Goal: Check status: Check status

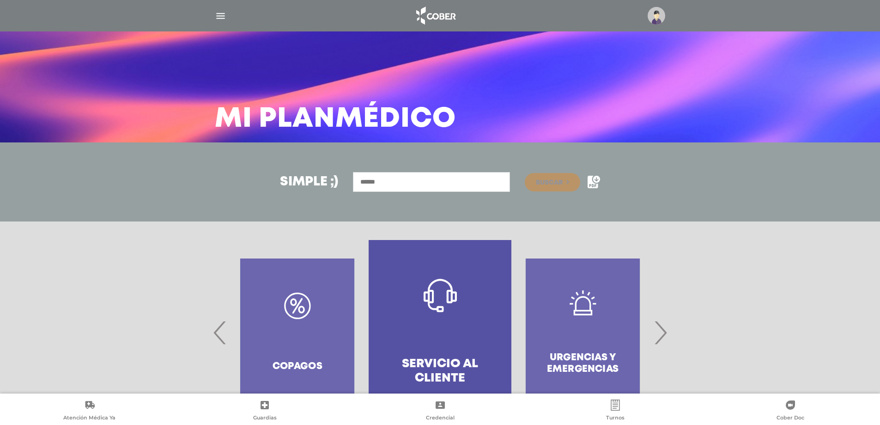
click at [220, 12] on img "button" at bounding box center [221, 16] width 12 height 12
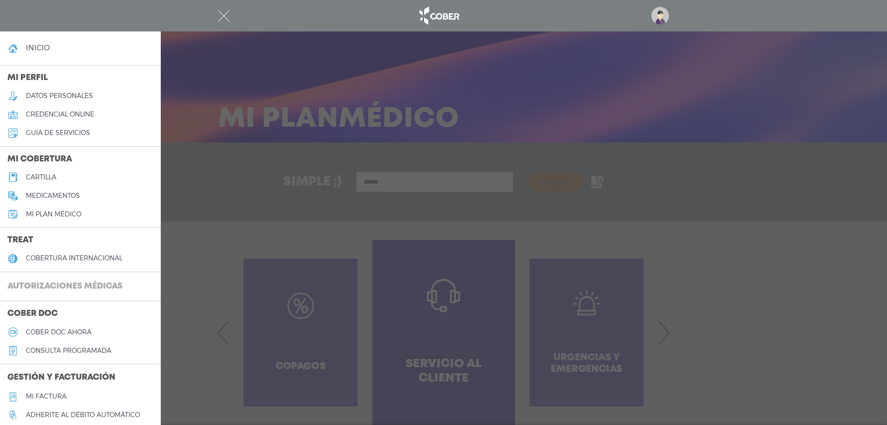
click at [75, 281] on h3 "Autorizaciones médicas" at bounding box center [65, 287] width 130 height 18
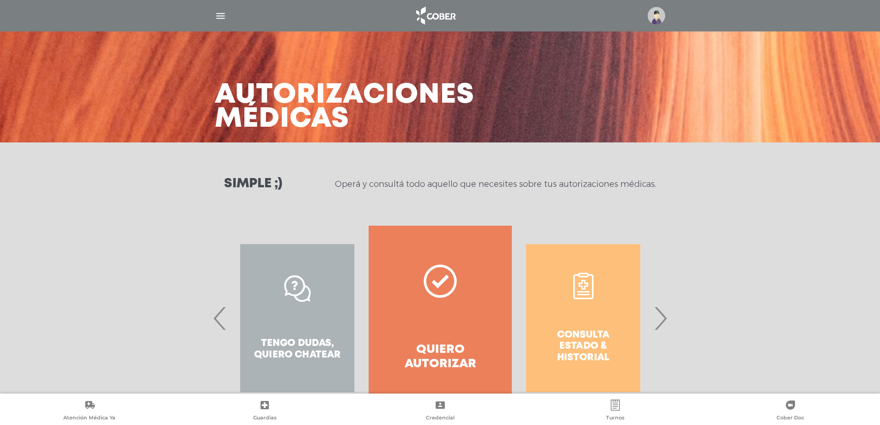
click at [661, 318] on span "›" at bounding box center [660, 318] width 18 height 50
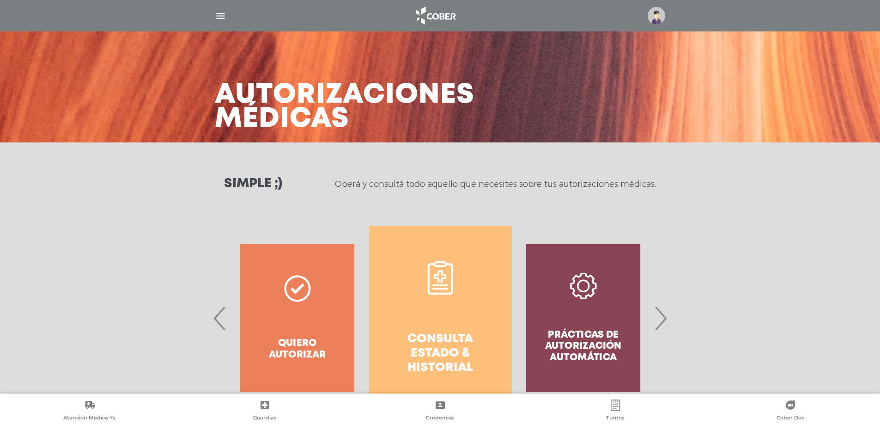
click at [445, 351] on h4 "Consulta estado & historial" at bounding box center [440, 353] width 109 height 43
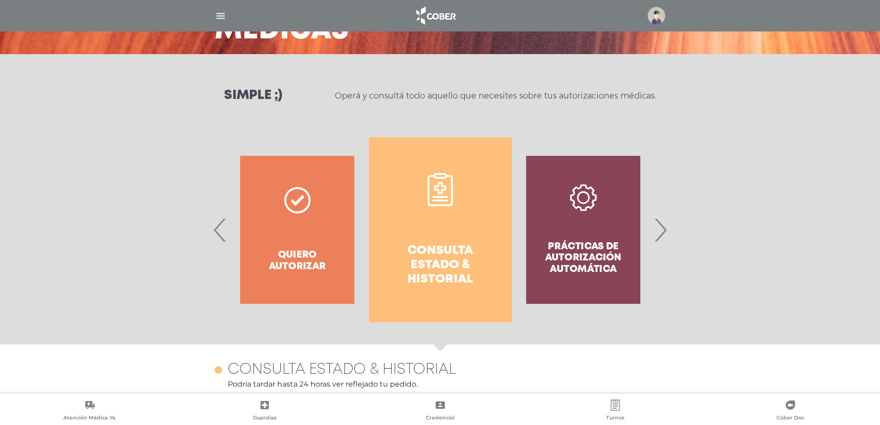
scroll to position [85, 0]
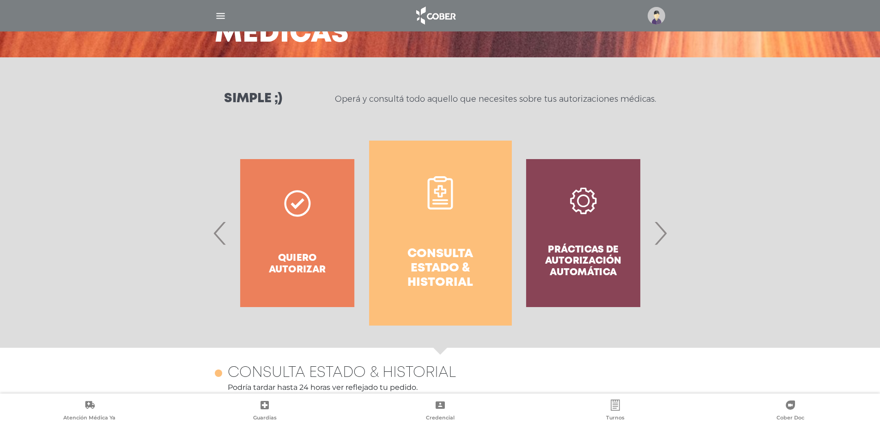
click at [664, 229] on span "›" at bounding box center [660, 233] width 18 height 50
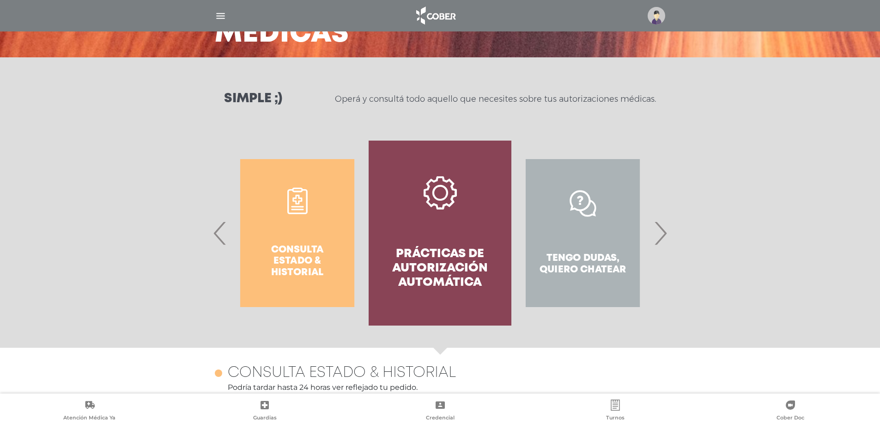
click at [664, 229] on span "›" at bounding box center [660, 233] width 18 height 50
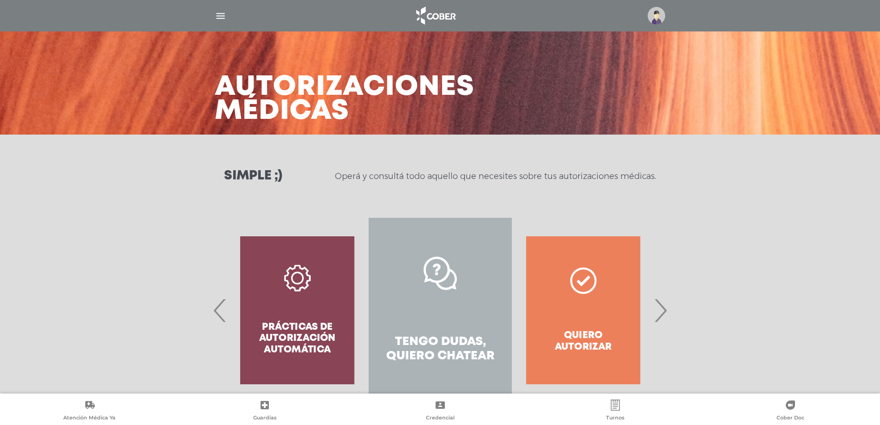
scroll to position [0, 0]
